Goal: Information Seeking & Learning: Learn about a topic

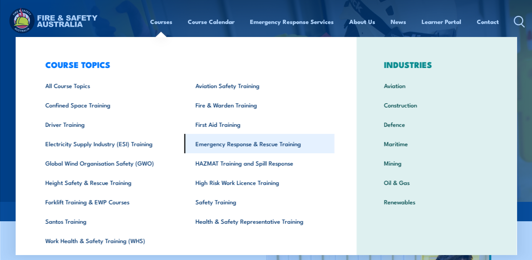
click at [204, 148] on link "Emergency Response & Rescue Training" at bounding box center [259, 143] width 150 height 19
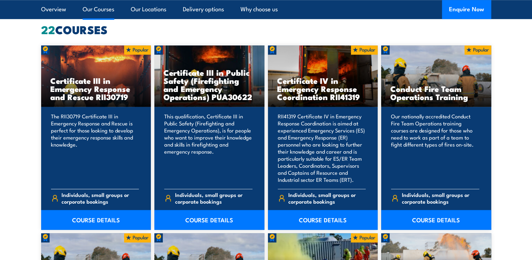
scroll to position [563, 0]
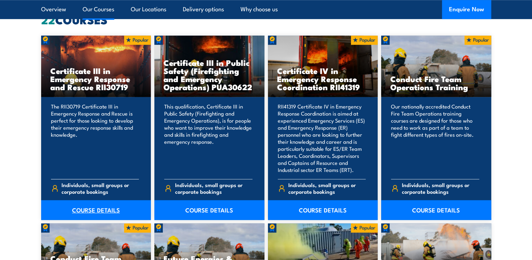
click at [95, 208] on link "COURSE DETAILS" at bounding box center [96, 210] width 110 height 20
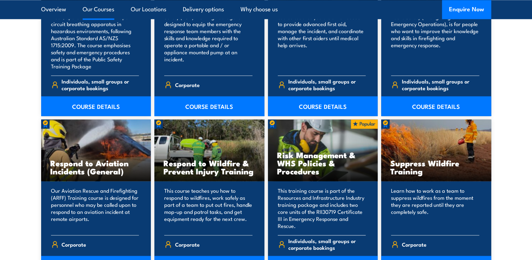
scroll to position [1056, 0]
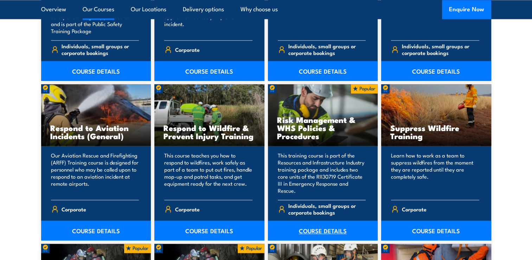
click at [320, 231] on link "COURSE DETAILS" at bounding box center [323, 230] width 110 height 20
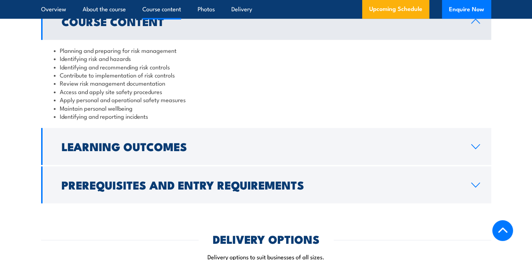
scroll to position [669, 0]
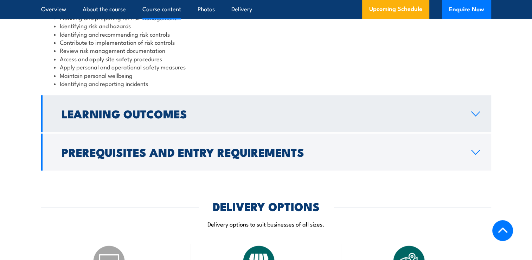
click at [162, 118] on h2 "Learning Outcomes" at bounding box center [261, 113] width 399 height 10
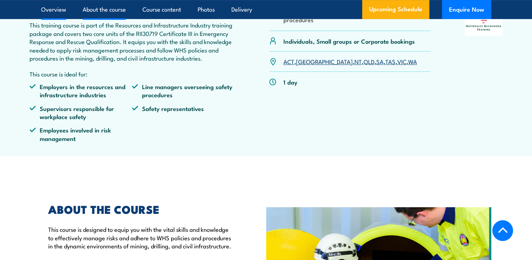
scroll to position [246, 0]
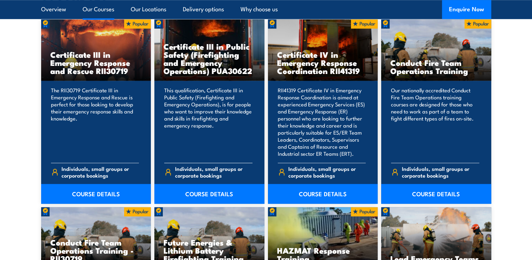
scroll to position [580, 0]
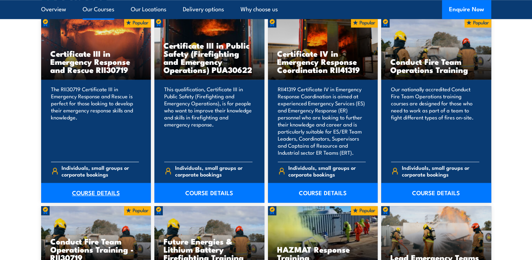
click at [91, 189] on link "COURSE DETAILS" at bounding box center [96, 193] width 110 height 20
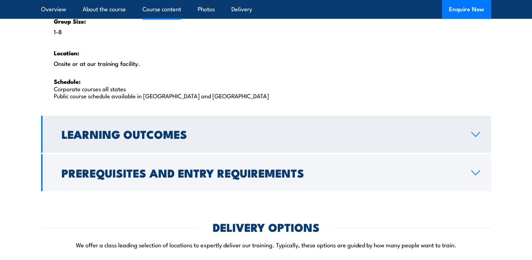
click at [177, 131] on h2 "Learning Outcomes" at bounding box center [261, 134] width 399 height 10
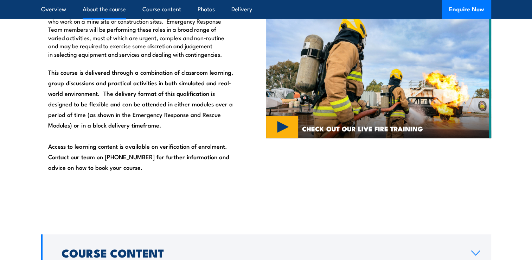
scroll to position [679, 0]
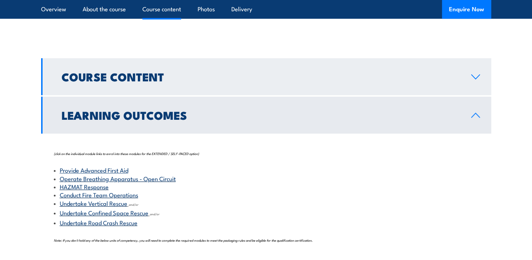
click at [128, 78] on h2 "Course Content" at bounding box center [261, 76] width 399 height 10
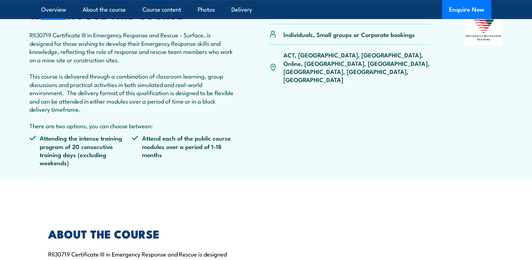
scroll to position [35, 0]
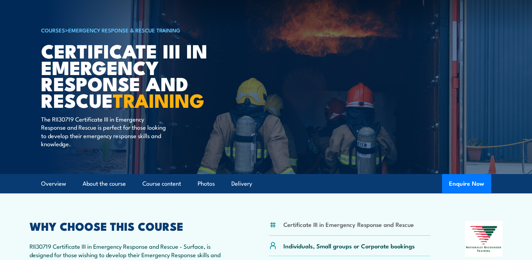
drag, startPoint x: 42, startPoint y: 48, endPoint x: 124, endPoint y: 99, distance: 96.3
click at [124, 99] on h1 "Certificate III in Emergency Response and Rescue TRAINING" at bounding box center [128, 75] width 174 height 66
drag, startPoint x: 124, startPoint y: 99, endPoint x: 102, endPoint y: 80, distance: 28.7
copy h1 "Certificate III in Emergency Response and Rescue"
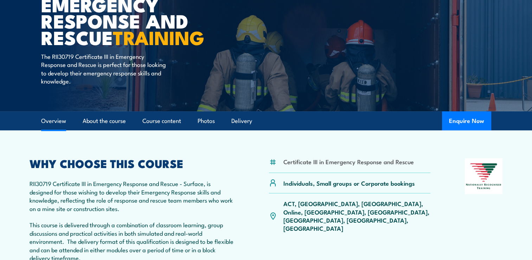
scroll to position [176, 0]
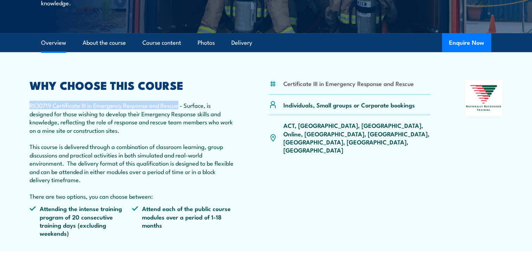
drag, startPoint x: 30, startPoint y: 106, endPoint x: 179, endPoint y: 106, distance: 148.5
click at [179, 106] on p "RII30719 Certificate III in Emergency Response and Rescue - Surface, is designe…" at bounding box center [133, 150] width 206 height 99
drag, startPoint x: 179, startPoint y: 106, endPoint x: 172, endPoint y: 106, distance: 7.0
copy p "RII30719 Certificate III in Emergency Response and Rescue"
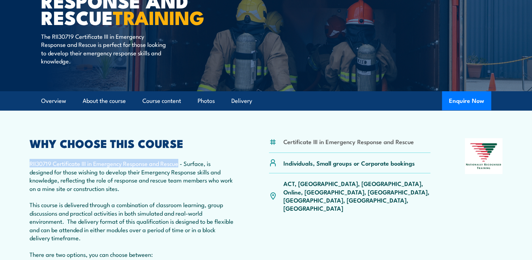
scroll to position [106, 0]
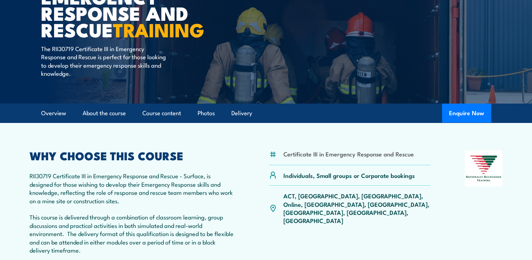
click at [73, 187] on p "RII30719 Certificate III in Emergency Response and Rescue - Surface, is designe…" at bounding box center [133, 220] width 206 height 99
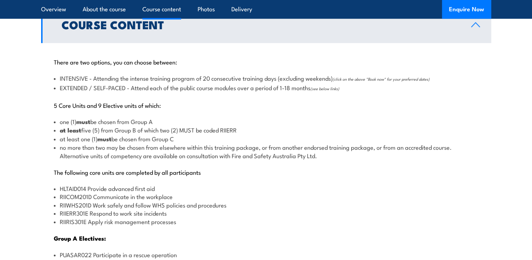
scroll to position [809, 0]
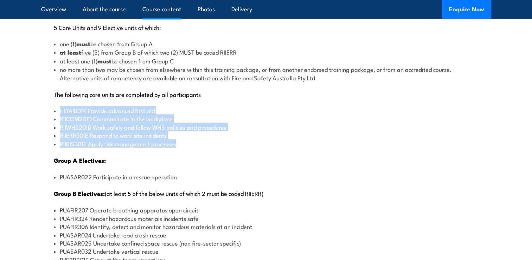
drag, startPoint x: 60, startPoint y: 108, endPoint x: 185, endPoint y: 144, distance: 130.3
click at [185, 144] on ul "HLTAID014 Provide advanced first aid RIICOM201D Communicate in the workplace RI…" at bounding box center [266, 126] width 425 height 41
click at [52, 109] on div "There are two options, you can choose between: INTENSIVE - Attending the intens…" at bounding box center [266, 215] width 450 height 501
drag, startPoint x: 52, startPoint y: 108, endPoint x: 183, endPoint y: 142, distance: 135.1
click at [183, 143] on div "There are two options, you can choose between: INTENSIVE - Attending the intens…" at bounding box center [266, 215] width 450 height 501
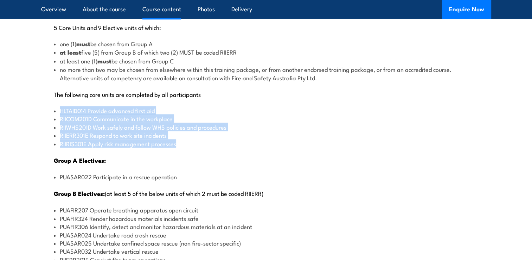
drag, startPoint x: 183, startPoint y: 142, endPoint x: 116, endPoint y: 130, distance: 67.9
copy ul "HLTAID014 Provide advanced first aid RIICOM201D Communicate in the workplace RI…"
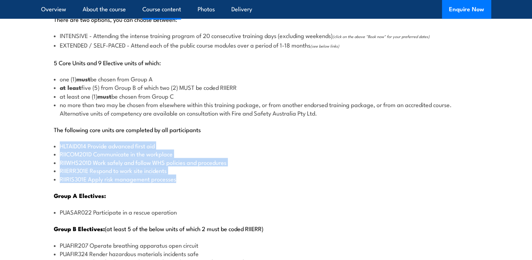
click at [255, 150] on li "RIICOM201D Communicate in the workplace" at bounding box center [266, 154] width 425 height 8
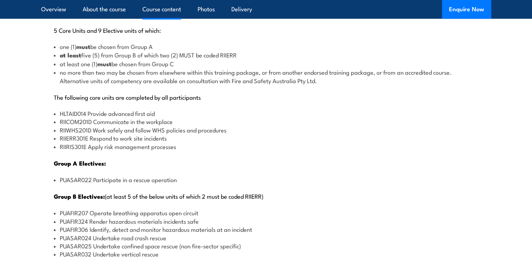
scroll to position [845, 0]
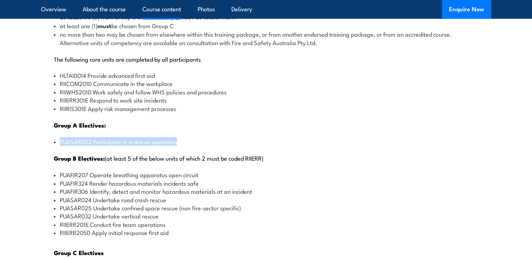
drag, startPoint x: 61, startPoint y: 140, endPoint x: 179, endPoint y: 138, distance: 118.2
click at [179, 138] on li "PUASAR022 Participate in a rescue operation" at bounding box center [266, 141] width 425 height 8
drag, startPoint x: 179, startPoint y: 138, endPoint x: 159, endPoint y: 140, distance: 19.8
copy li "PUASAR022 Participate in a rescue operation"
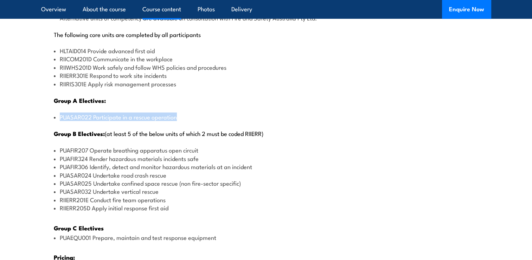
scroll to position [880, 0]
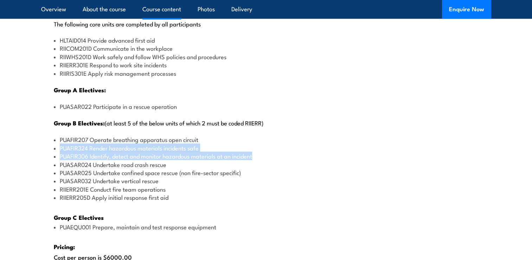
drag, startPoint x: 60, startPoint y: 145, endPoint x: 256, endPoint y: 156, distance: 196.7
click at [256, 156] on ul "PUAFIR207 Operate breathing apparatus open circuit PUAFIR324 Render hazardous m…" at bounding box center [266, 168] width 425 height 66
copy ul "PUAFIR324 Render hazardous materials incidents safe PUAFIR306 Identify, detect …"
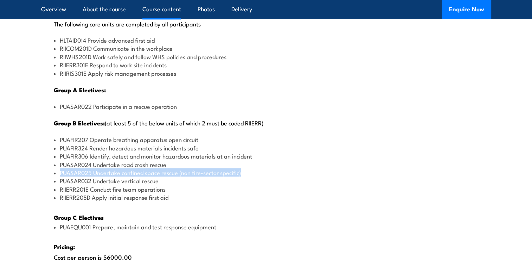
drag, startPoint x: 60, startPoint y: 171, endPoint x: 243, endPoint y: 172, distance: 182.6
click at [243, 172] on li "PUASAR025 Undertake confined space rescue (non fire-sector specific)" at bounding box center [266, 172] width 425 height 8
drag, startPoint x: 243, startPoint y: 172, endPoint x: 221, endPoint y: 172, distance: 22.2
copy li "PUASAR025 Undertake confined space rescue (non fire-sector specific)"
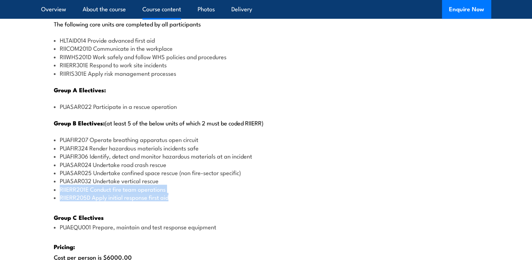
drag, startPoint x: 61, startPoint y: 186, endPoint x: 187, endPoint y: 192, distance: 126.1
click at [186, 192] on ul "PUAFIR207 Operate breathing apparatus open circuit PUAFIR324 Render hazardous m…" at bounding box center [266, 168] width 425 height 66
drag, startPoint x: 187, startPoint y: 192, endPoint x: 140, endPoint y: 192, distance: 46.5
copy ul "RIIERR201E Conduct fire team operations RIIERR205D Apply initial response first…"
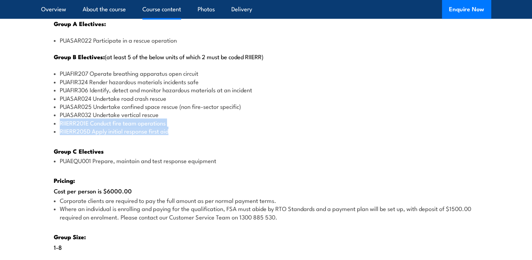
scroll to position [985, 0]
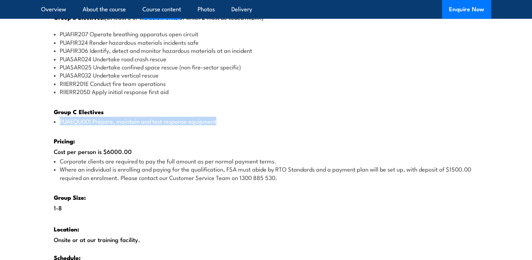
drag, startPoint x: 58, startPoint y: 120, endPoint x: 218, endPoint y: 125, distance: 159.8
click at [218, 125] on div "There are two options, you can choose between: INTENSIVE - Attending the intens…" at bounding box center [266, 39] width 450 height 501
drag, startPoint x: 218, startPoint y: 125, endPoint x: 191, endPoint y: 119, distance: 27.7
copy ul "PUAEQU001 Prepare, maintain and test response equipment"
drag, startPoint x: 53, startPoint y: 150, endPoint x: 133, endPoint y: 153, distance: 79.6
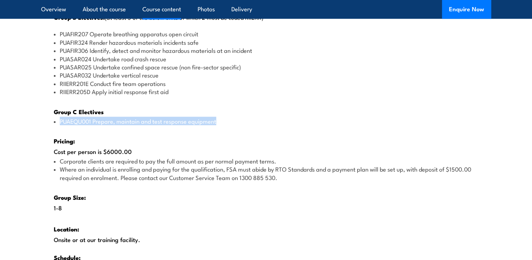
click at [133, 153] on div "There are two options, you can choose between: INTENSIVE - Attending the intens…" at bounding box center [266, 39] width 450 height 501
drag, startPoint x: 133, startPoint y: 153, endPoint x: 118, endPoint y: 149, distance: 15.2
copy div "Cost per person is $6000.00"
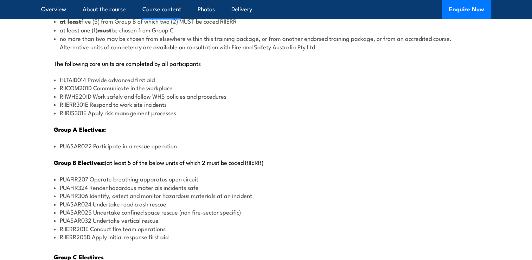
scroll to position [739, 0]
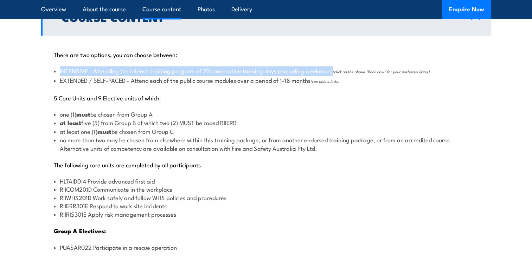
drag, startPoint x: 60, startPoint y: 68, endPoint x: 335, endPoint y: 72, distance: 274.9
click at [335, 72] on li "INTENSIVE - Attending the intense training program of 20 consecutive training d…" at bounding box center [266, 71] width 425 height 9
copy li "INTENSIVE - Attending the intense training program of 20 consecutive training d…"
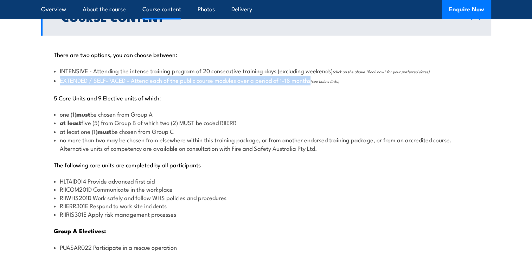
drag, startPoint x: 60, startPoint y: 82, endPoint x: 314, endPoint y: 82, distance: 254.1
click at [314, 82] on li "EXTENDED / SELF-PACED - Attend each of the public course modules over a period …" at bounding box center [266, 80] width 425 height 9
drag, startPoint x: 314, startPoint y: 82, endPoint x: 286, endPoint y: 82, distance: 27.4
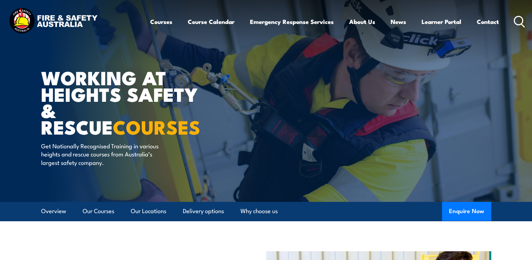
click at [58, 19] on img at bounding box center [53, 21] width 92 height 30
click at [57, 22] on img at bounding box center [53, 21] width 92 height 30
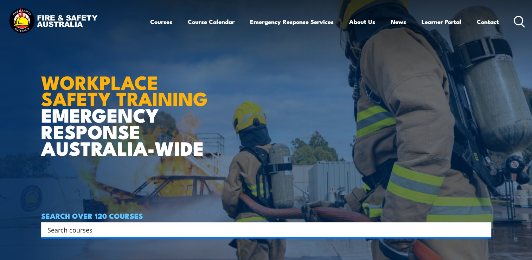
click at [259, 162] on article "WORKPLACE SAFETY TRAINING EMERGENCY RESPONSE [GEOGRAPHIC_DATA]-WIDE SEARCH OVER…" at bounding box center [266, 130] width 450 height 260
click at [66, 21] on img at bounding box center [53, 21] width 92 height 30
click at [486, 16] on link "Contact" at bounding box center [488, 21] width 22 height 19
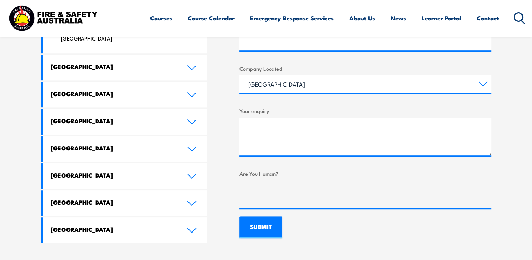
scroll to position [387, 0]
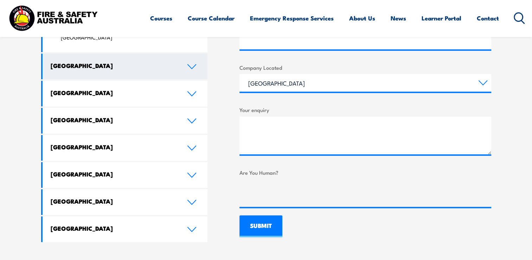
click at [146, 53] on link "[GEOGRAPHIC_DATA]" at bounding box center [125, 66] width 165 height 26
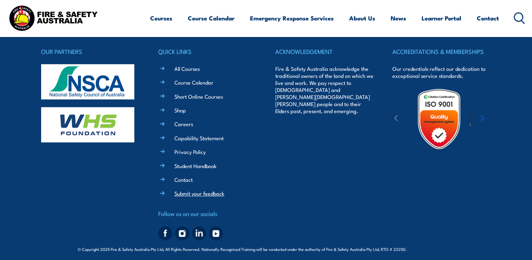
scroll to position [621, 0]
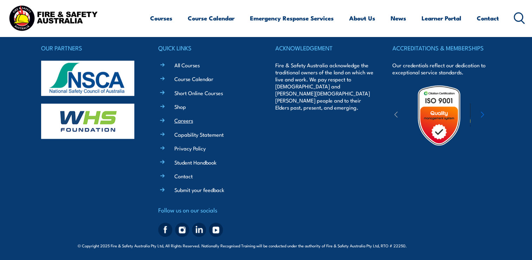
click at [187, 122] on link "Careers" at bounding box center [184, 119] width 19 height 7
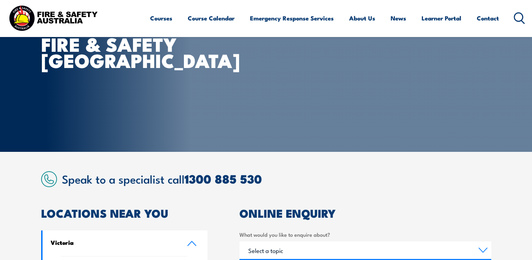
scroll to position [77, 0]
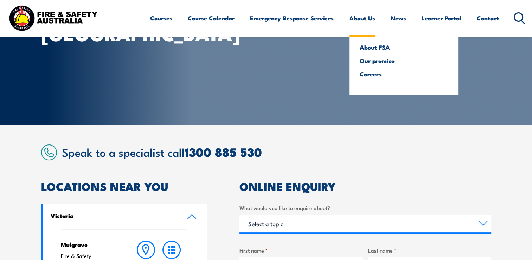
click at [352, 19] on link "About Us" at bounding box center [362, 18] width 26 height 19
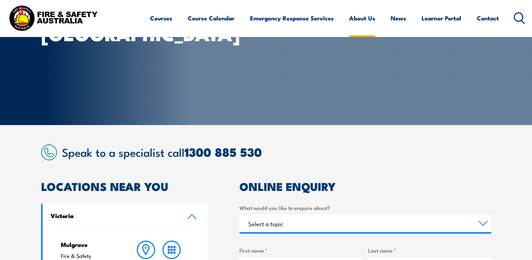
click at [362, 16] on link "About Us" at bounding box center [362, 18] width 26 height 19
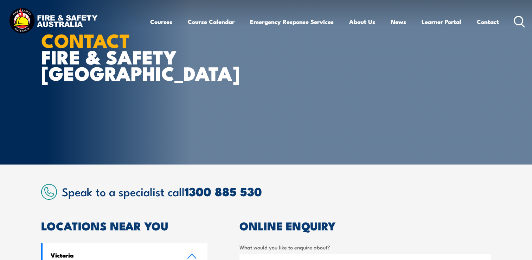
scroll to position [0, 0]
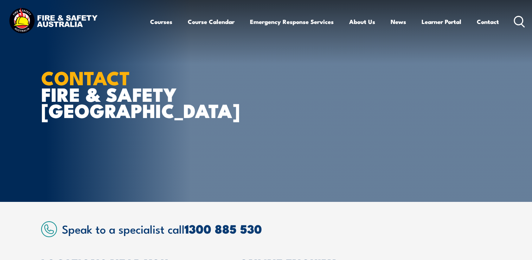
click at [87, 20] on img at bounding box center [53, 21] width 92 height 30
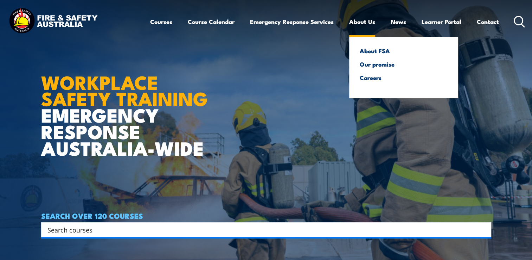
click at [350, 25] on link "About Us" at bounding box center [362, 21] width 26 height 19
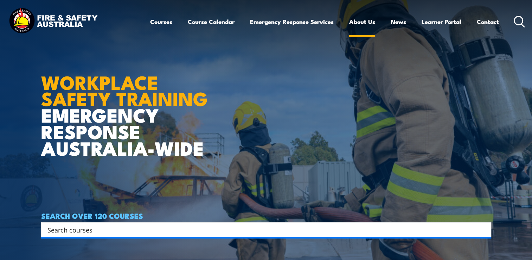
click at [360, 23] on link "About Us" at bounding box center [362, 21] width 26 height 19
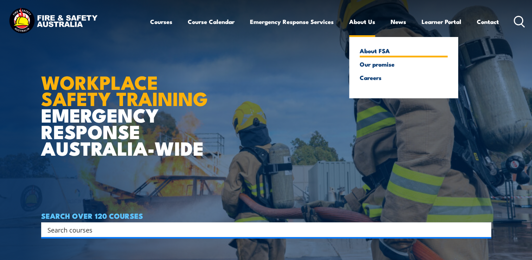
click at [371, 52] on link "About FSA" at bounding box center [404, 51] width 88 height 6
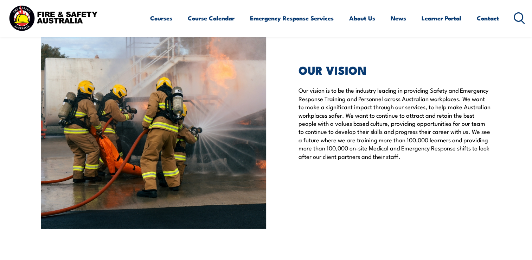
scroll to position [1512, 0]
